Goal: Check status: Check status

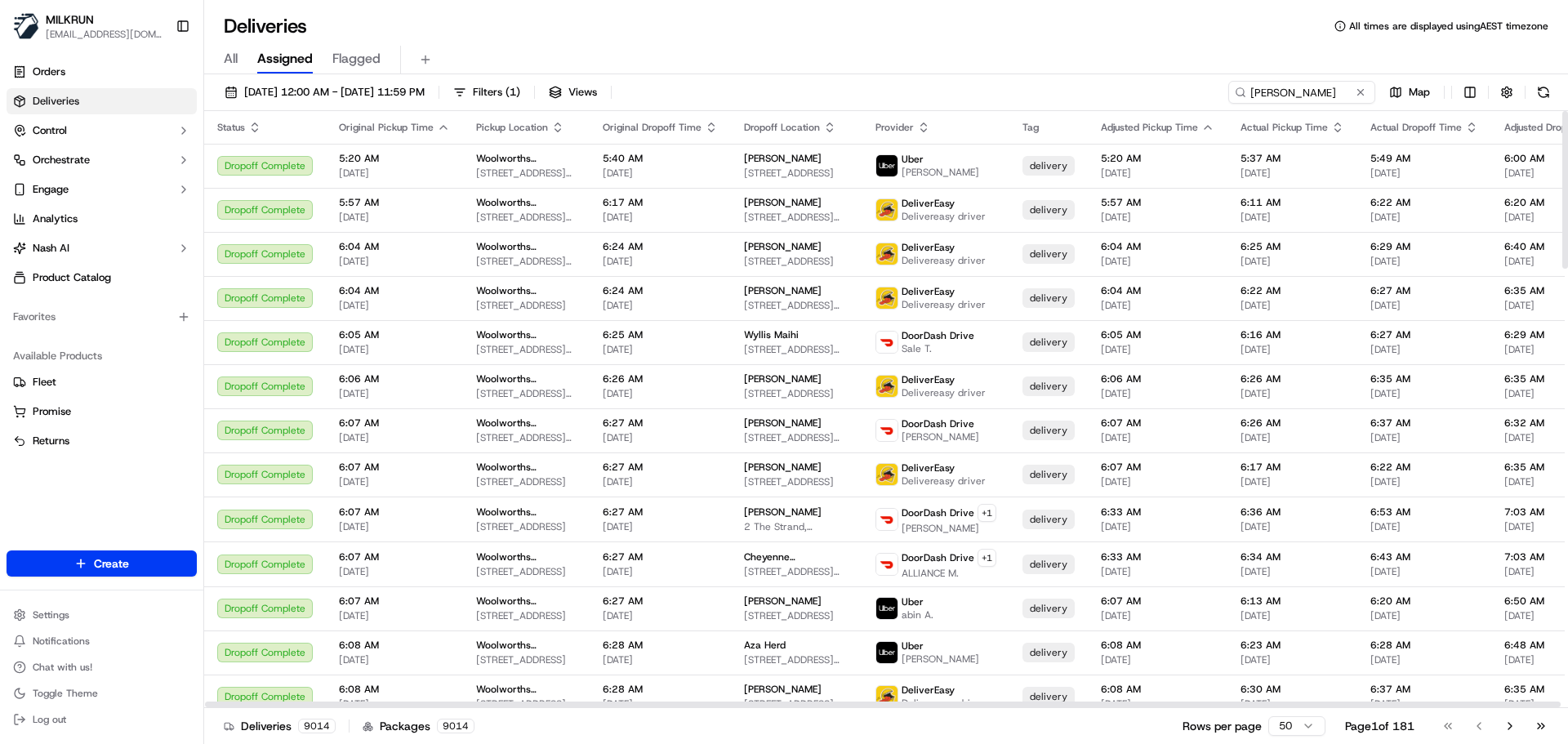
type input "[PERSON_NAME]"
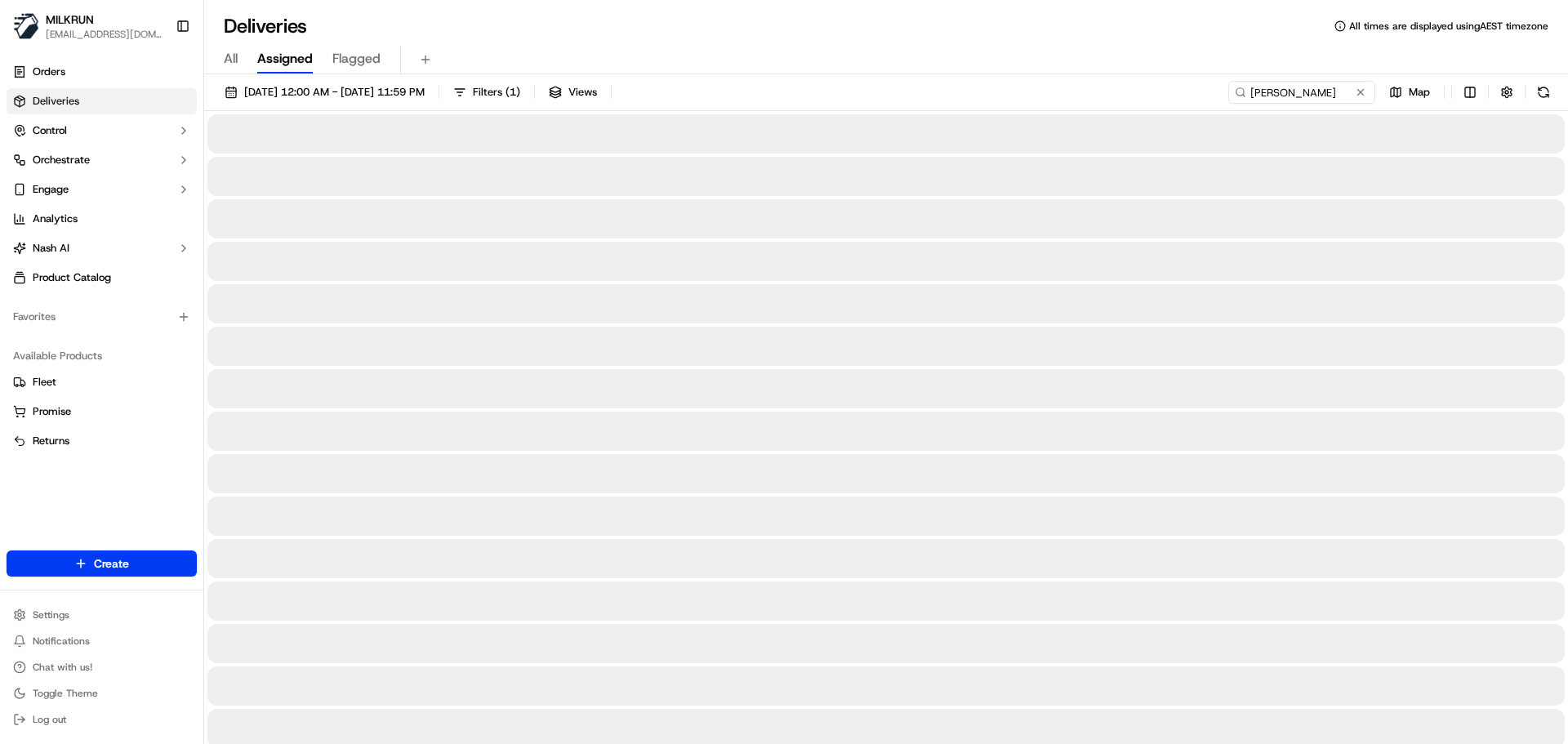
click at [1228, 94] on input "[PERSON_NAME]" at bounding box center [1301, 92] width 147 height 23
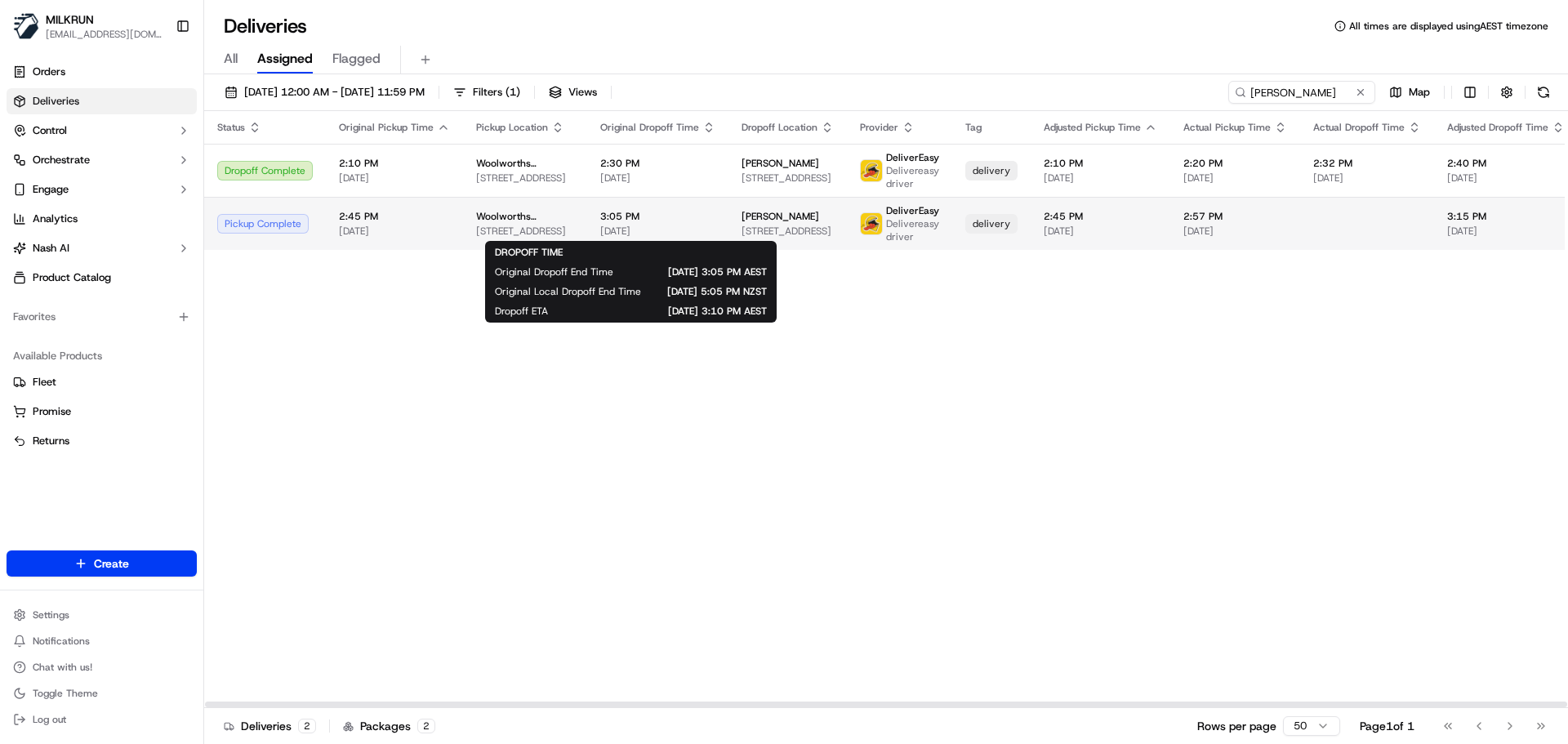
click at [693, 231] on span "[DATE]" at bounding box center [658, 231] width 115 height 13
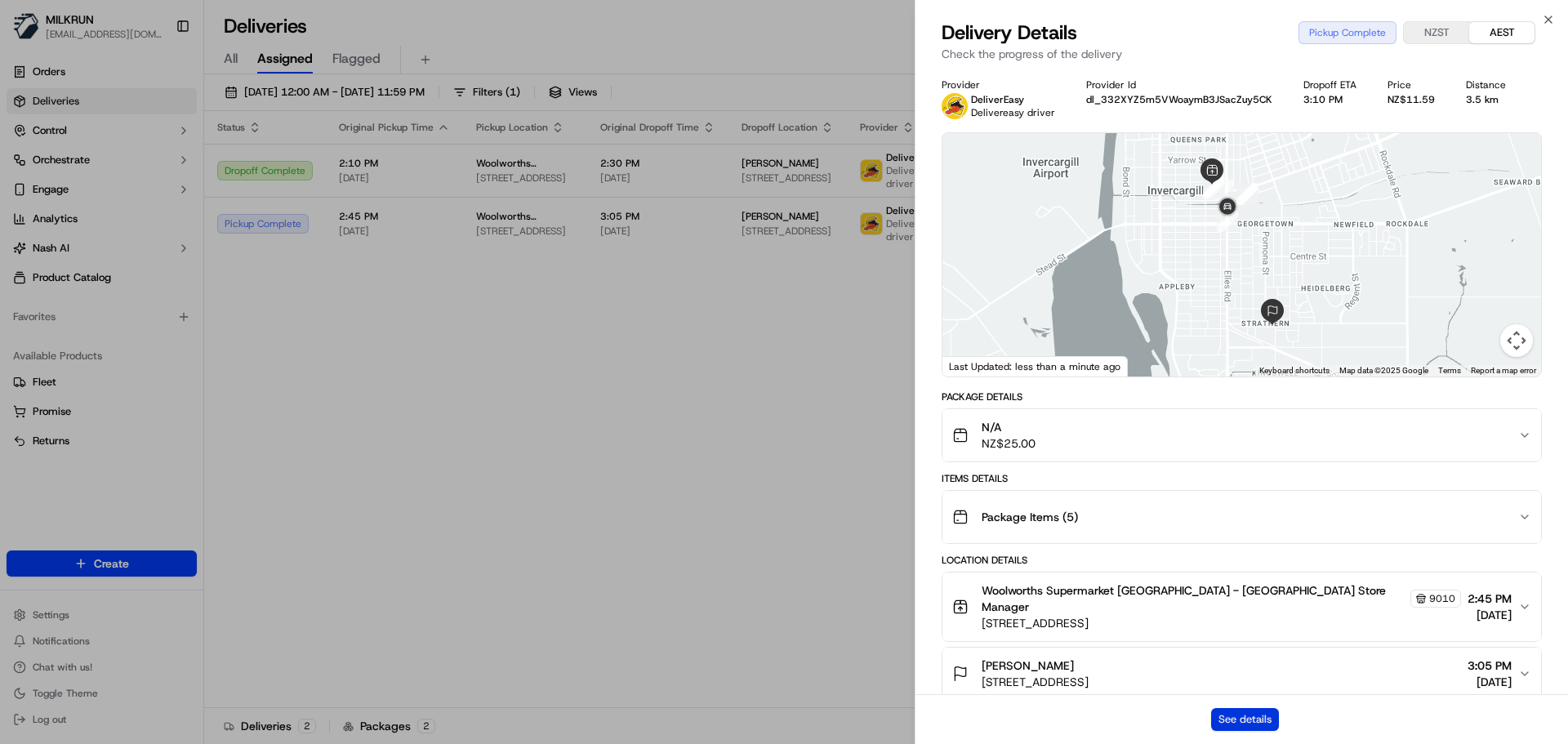
click at [1235, 722] on button "See details" at bounding box center [1245, 720] width 68 height 23
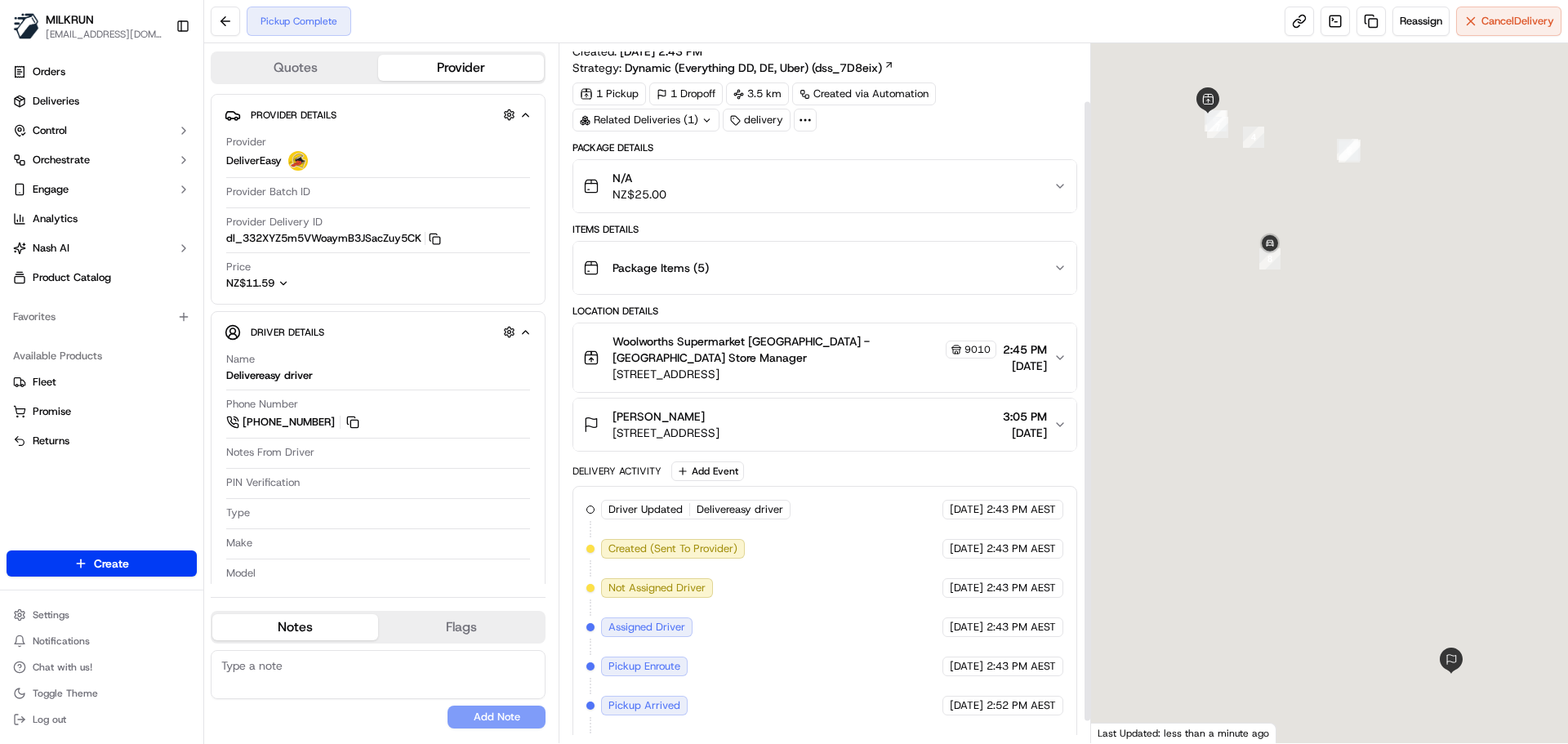
scroll to position [89, 0]
